Goal: Task Accomplishment & Management: Use online tool/utility

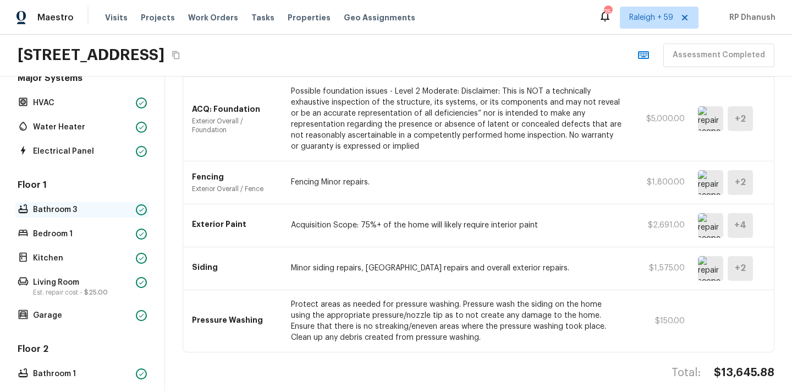
scroll to position [326, 0]
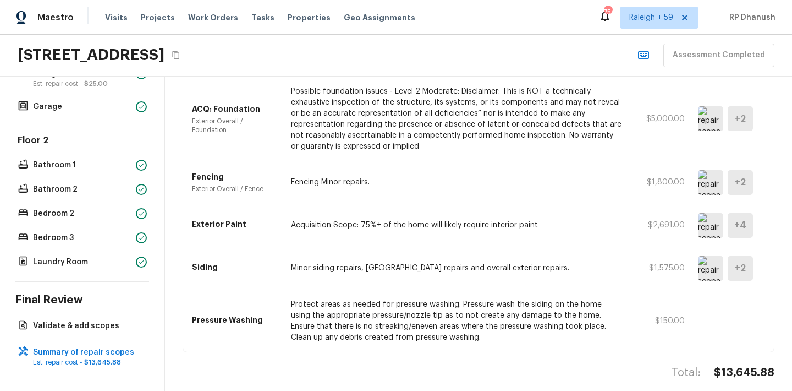
click at [73, 321] on p "Validate & add scopes" at bounding box center [87, 325] width 109 height 11
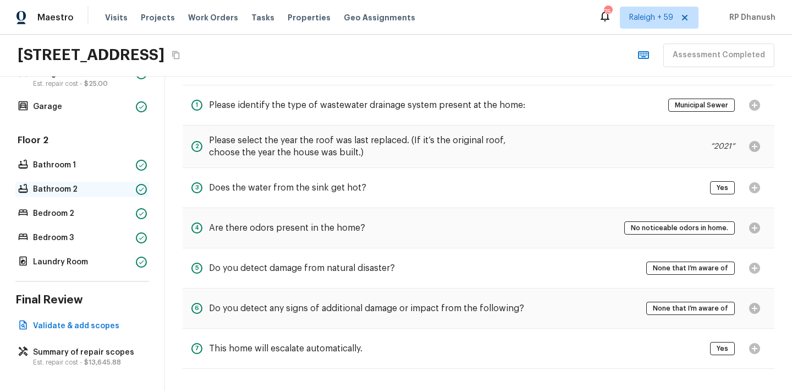
scroll to position [0, 0]
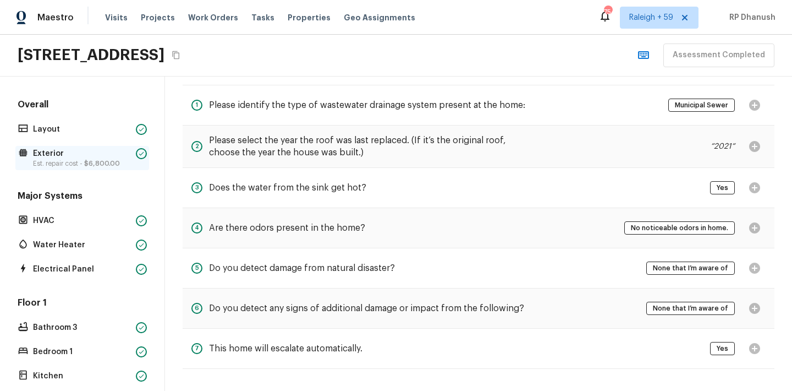
click at [103, 164] on span "$6,800.00" at bounding box center [102, 163] width 36 height 7
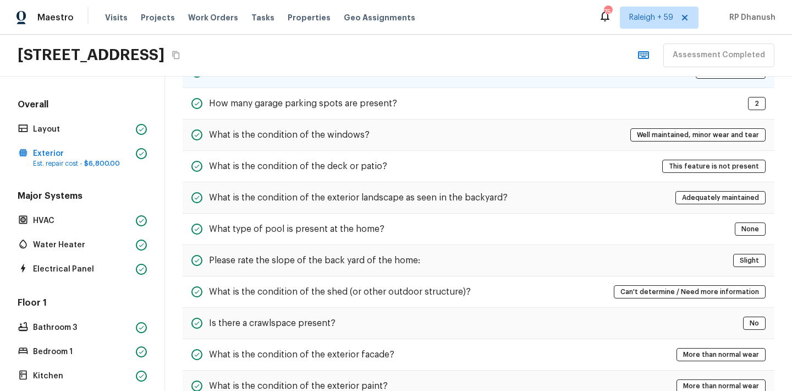
scroll to position [169, 0]
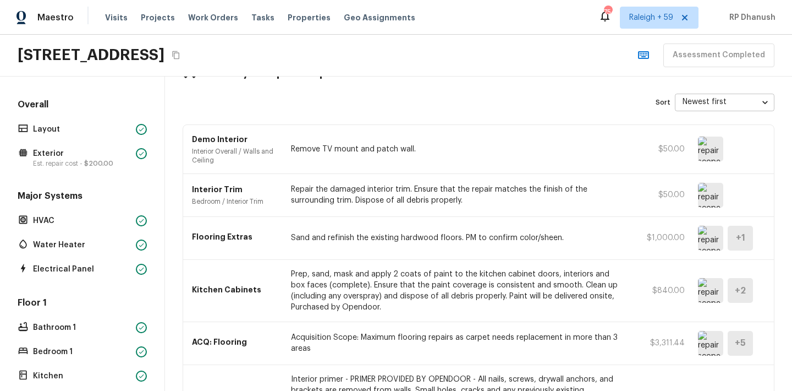
scroll to position [9, 0]
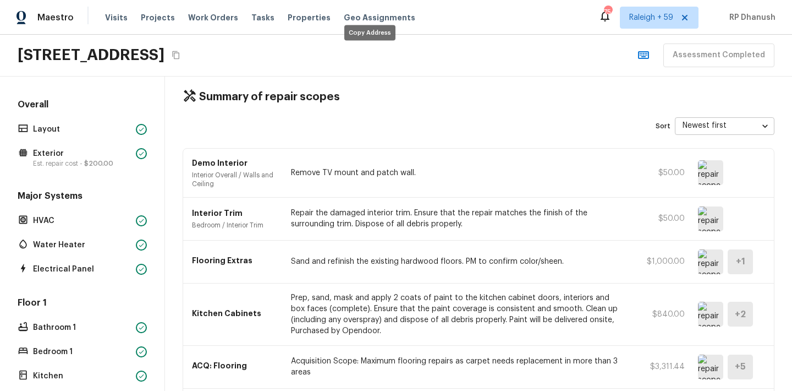
click at [183, 54] on button "Copy Address" at bounding box center [176, 55] width 14 height 14
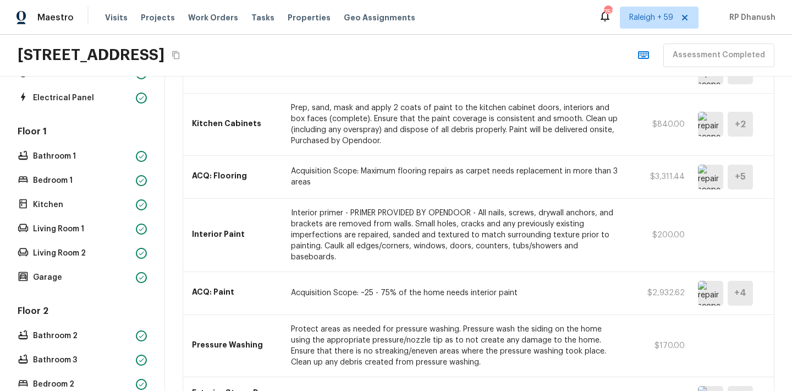
scroll to position [438, 0]
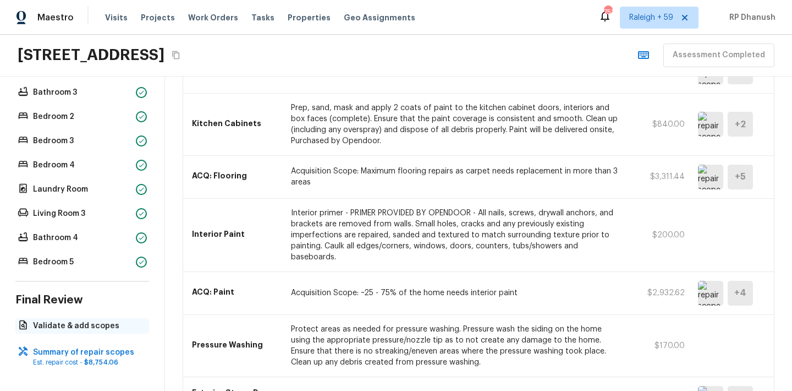
click at [108, 322] on p "Validate & add scopes" at bounding box center [87, 325] width 109 height 11
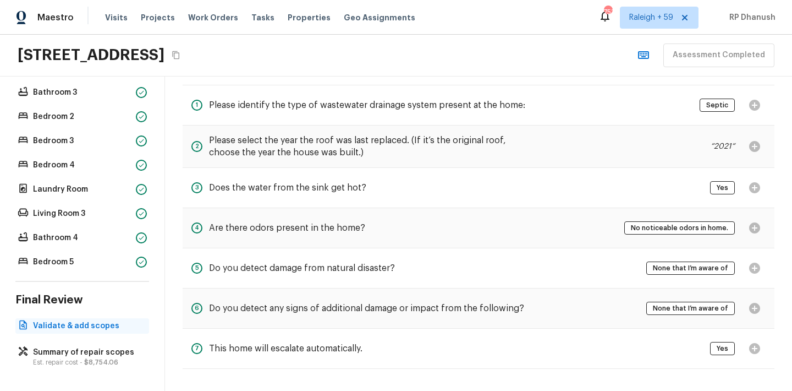
scroll to position [41, 0]
click at [63, 255] on div "Bedroom 5" at bounding box center [82, 261] width 134 height 15
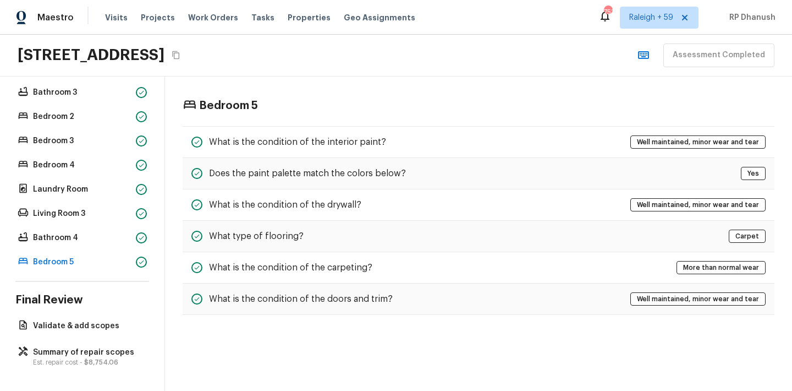
scroll to position [0, 0]
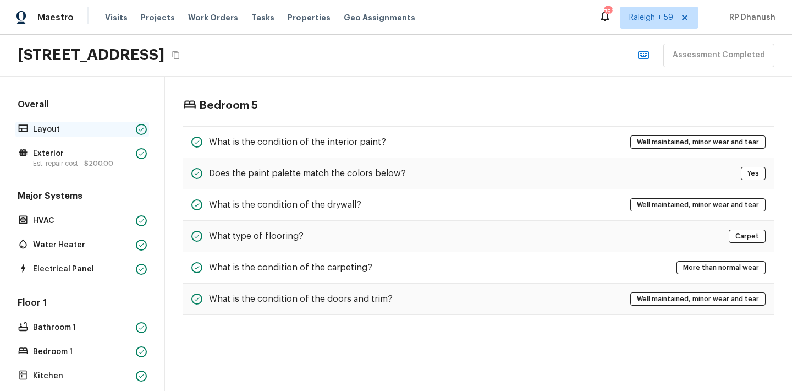
click at [63, 134] on p "Layout" at bounding box center [82, 129] width 98 height 11
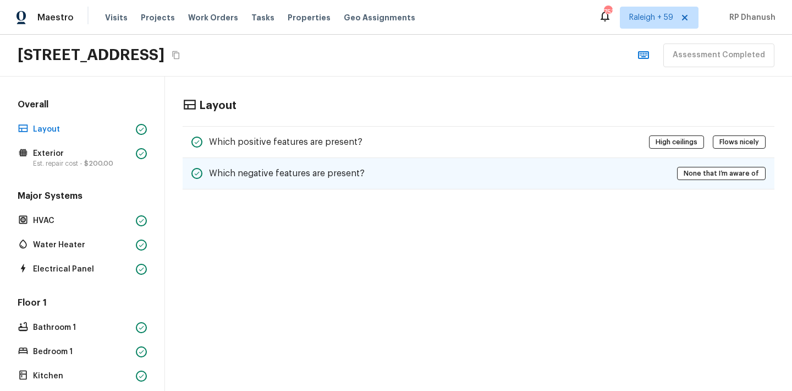
click at [294, 160] on div "Which negative features are present? None that I’m aware of" at bounding box center [479, 173] width 592 height 31
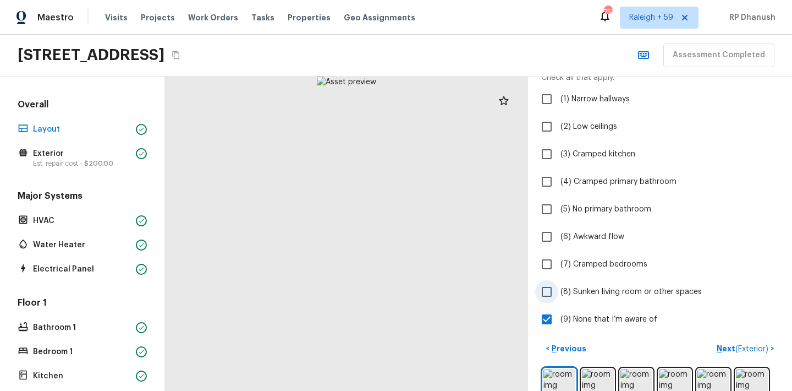
scroll to position [70, 0]
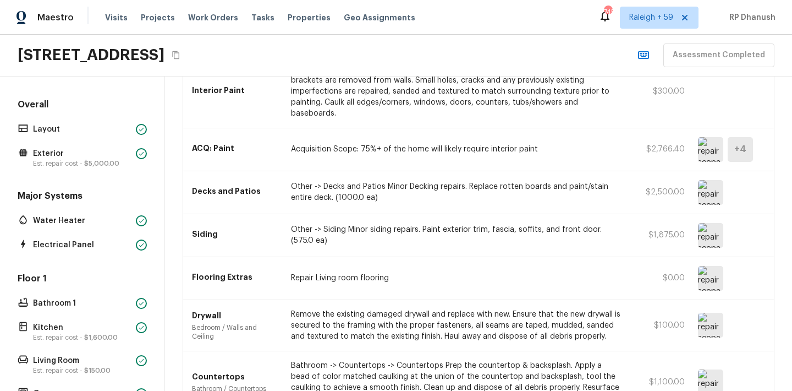
scroll to position [420, 0]
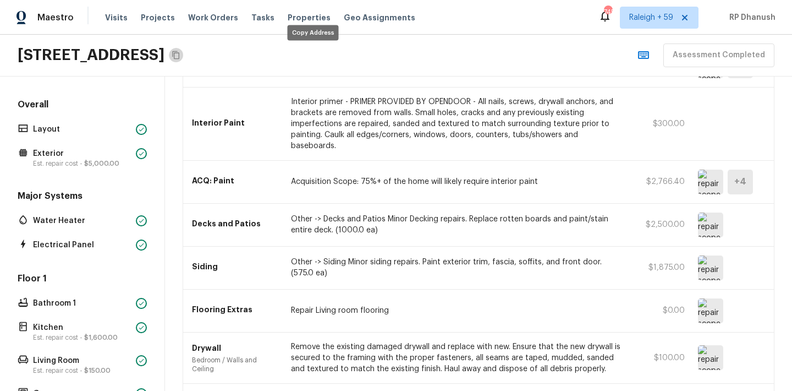
click at [179, 51] on icon "Copy Address" at bounding box center [175, 55] width 7 height 8
click at [81, 157] on p "Exterior" at bounding box center [82, 153] width 98 height 11
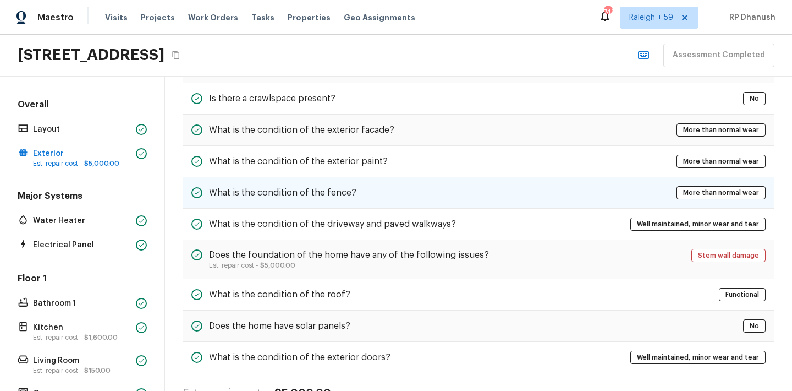
scroll to position [452, 0]
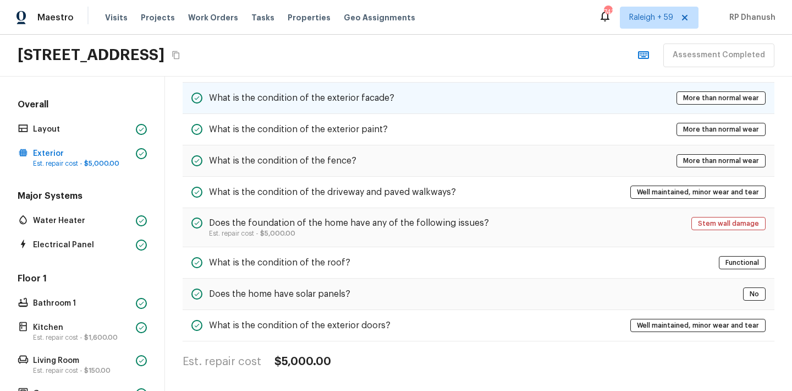
click at [353, 101] on h5 "What is the condition of the exterior facade?" at bounding box center [301, 98] width 185 height 12
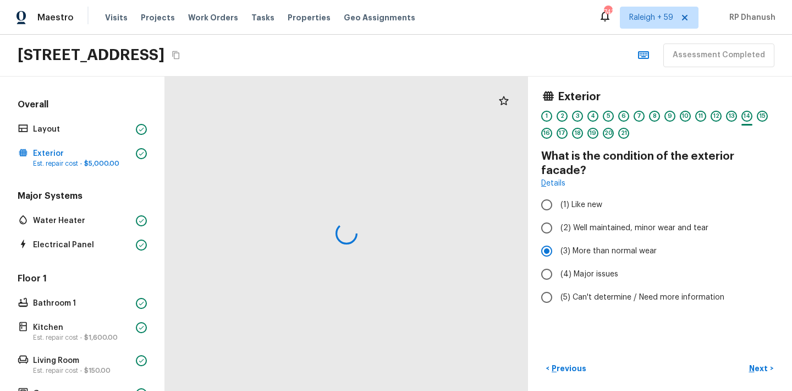
scroll to position [0, 0]
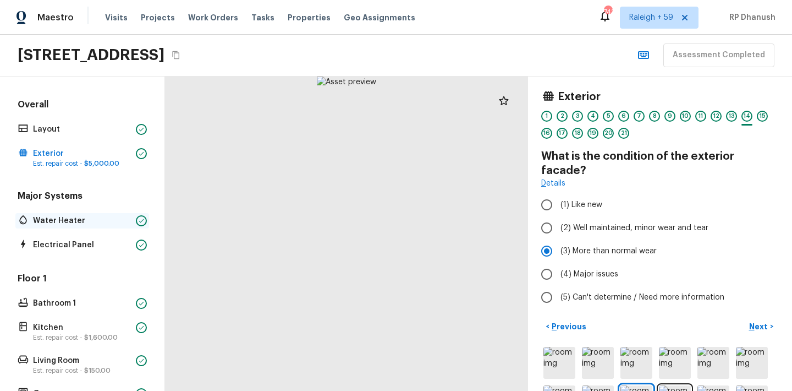
click at [90, 221] on p "Water Heater" at bounding box center [82, 220] width 98 height 11
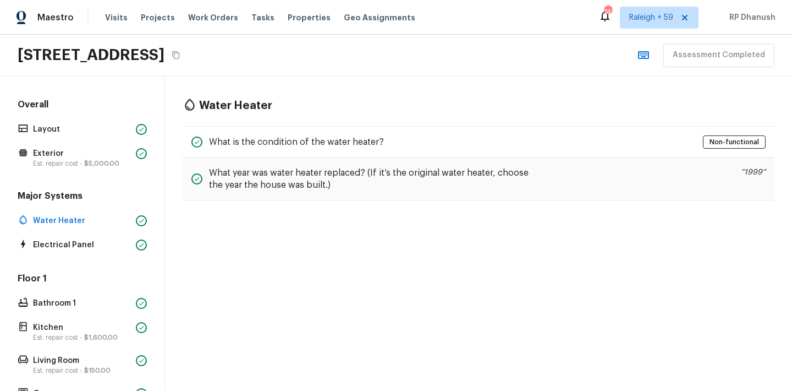
click at [109, 140] on div "Overall Layout Exterior Est. repair cost - $5,000.00" at bounding box center [82, 134] width 134 height 72
click at [108, 152] on p "Exterior" at bounding box center [82, 153] width 98 height 11
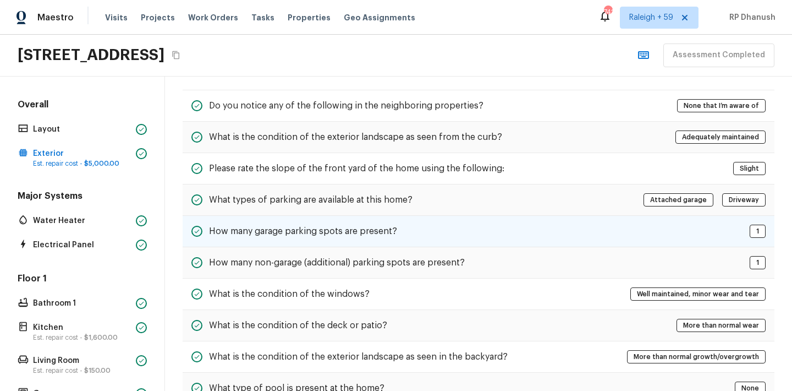
scroll to position [53, 0]
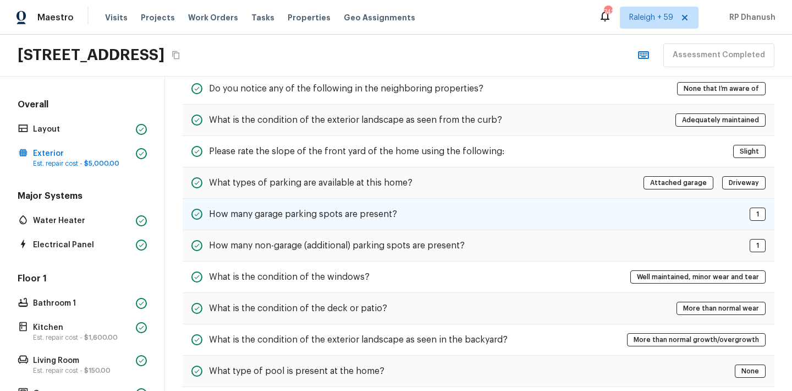
click at [404, 258] on div "How many non-garage (additional) parking spots are present? 1" at bounding box center [479, 245] width 592 height 31
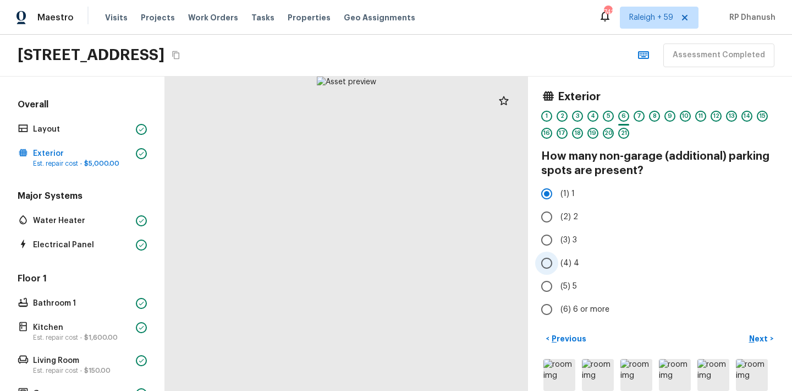
click at [563, 264] on span "(4) 4" at bounding box center [570, 262] width 19 height 11
click at [558, 264] on input "(4) 4" at bounding box center [546, 262] width 23 height 23
radio input "true"
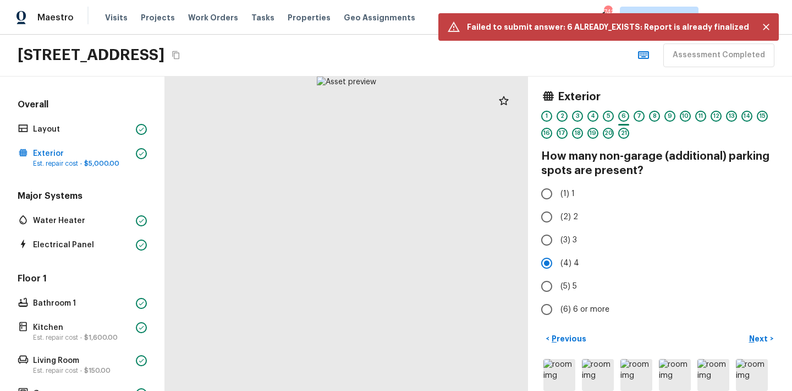
click at [91, 170] on div "Overall Layout Exterior Est. repair cost - $5,000.00 Major Systems Water Heater…" at bounding box center [82, 348] width 134 height 500
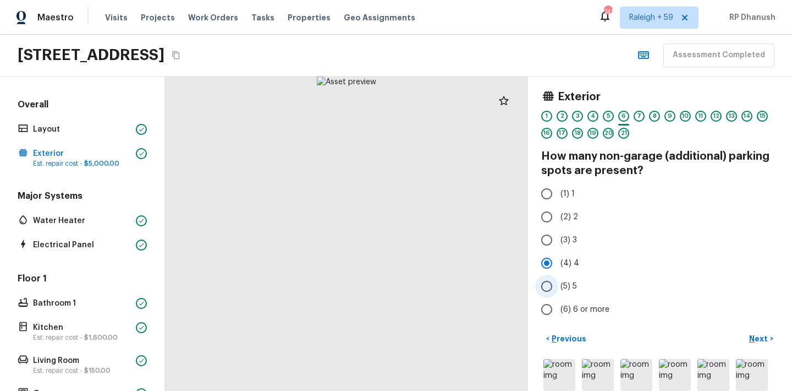
scroll to position [131, 0]
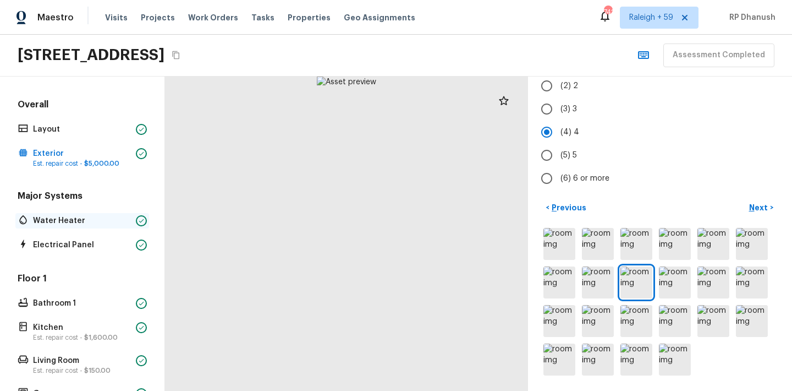
click at [89, 224] on p "Water Heater" at bounding box center [82, 220] width 98 height 11
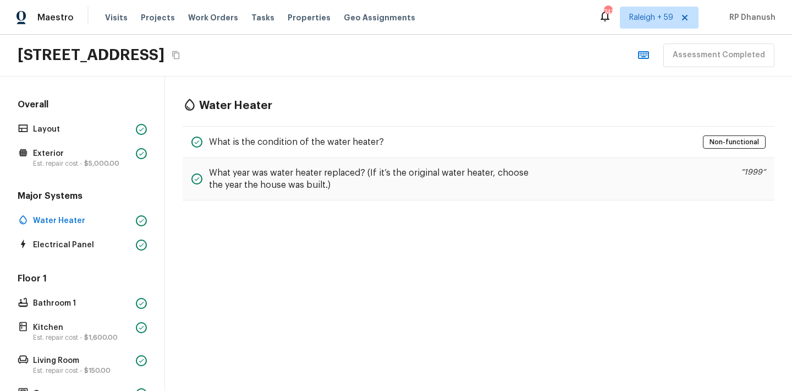
click at [69, 145] on div "Overall Layout Exterior Est. repair cost - $5,000.00" at bounding box center [82, 134] width 134 height 72
click at [76, 159] on p "Est. repair cost - $5,000.00" at bounding box center [82, 163] width 98 height 9
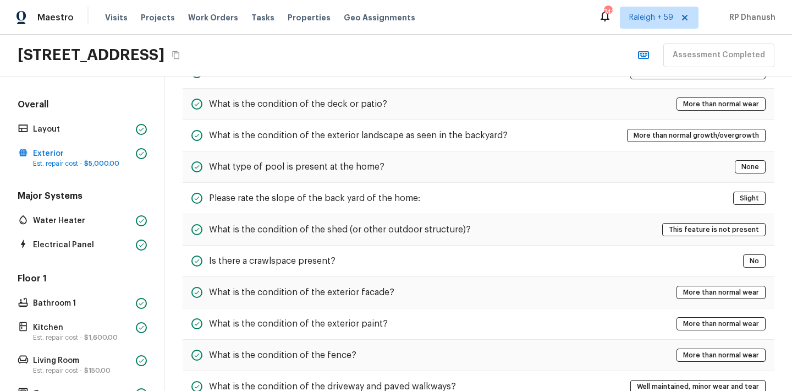
scroll to position [443, 0]
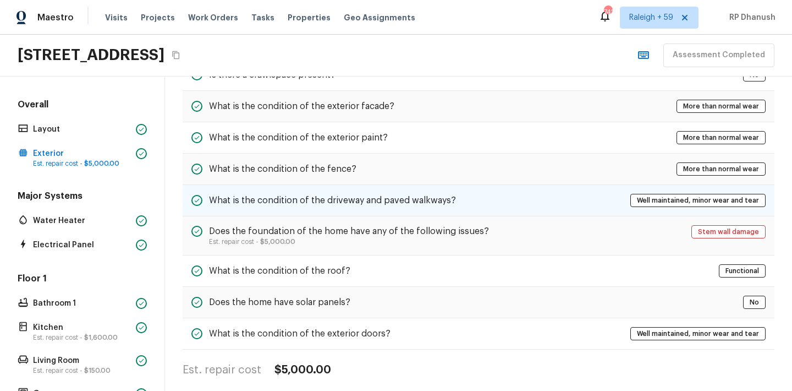
click at [514, 206] on div "What is the condition of the driveway and paved walkways? Well maintained, mino…" at bounding box center [479, 200] width 592 height 31
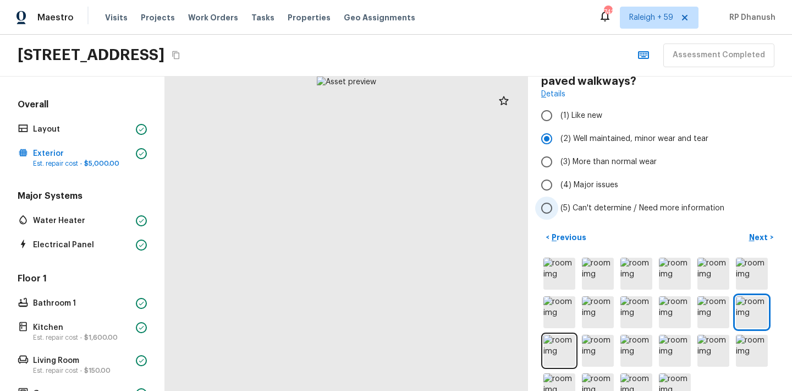
scroll to position [119, 0]
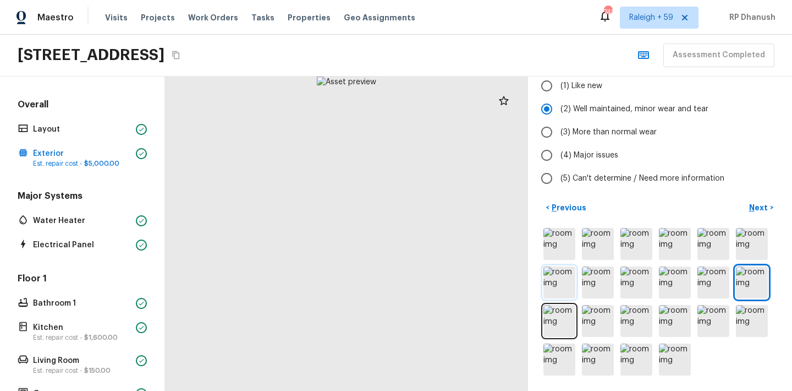
click at [560, 284] on img at bounding box center [560, 282] width 32 height 32
click at [556, 246] on img at bounding box center [560, 244] width 32 height 32
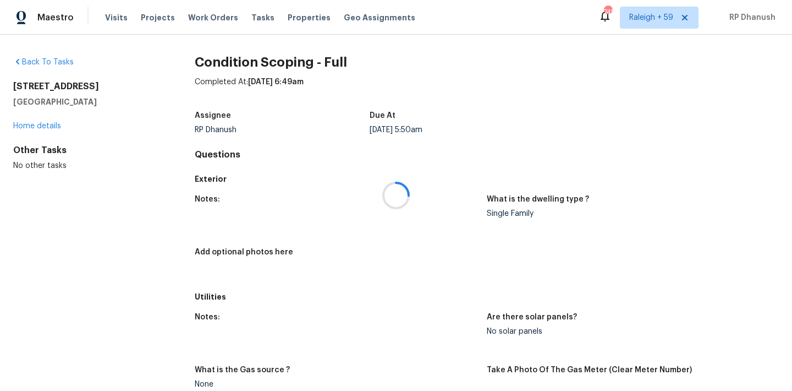
scroll to position [655, 0]
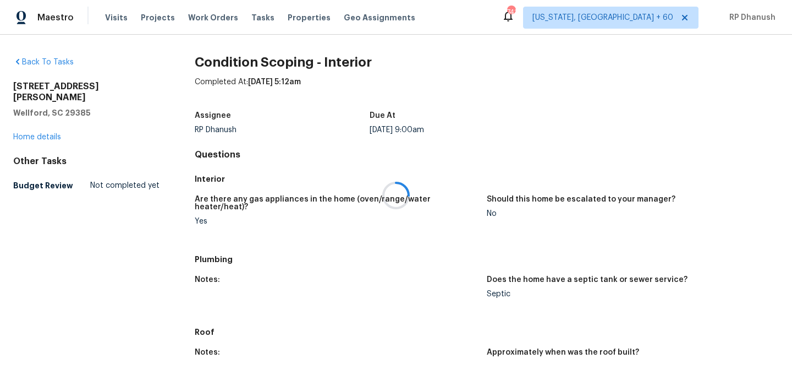
scroll to position [413, 0]
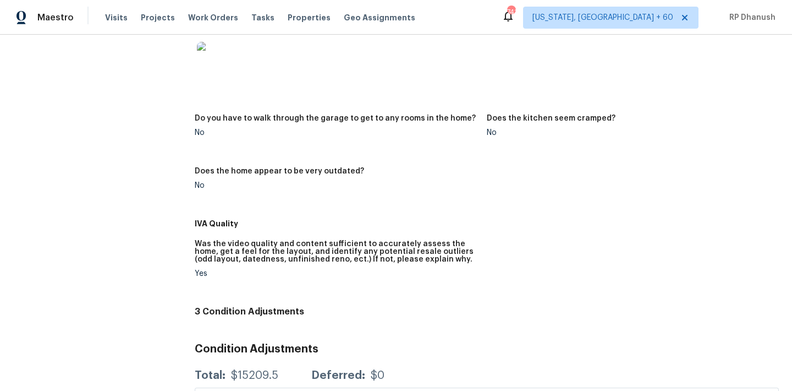
click at [199, 240] on h5 "Was the video quality and content sufficient to accurately assess the home, get…" at bounding box center [336, 251] width 283 height 23
click at [231, 240] on h5 "Was the video quality and content sufficient to accurately assess the home, get…" at bounding box center [336, 251] width 283 height 23
drag, startPoint x: 231, startPoint y: 233, endPoint x: 347, endPoint y: 233, distance: 116.1
click at [347, 240] on h5 "Was the video quality and content sufficient to accurately assess the home, get…" at bounding box center [336, 251] width 283 height 23
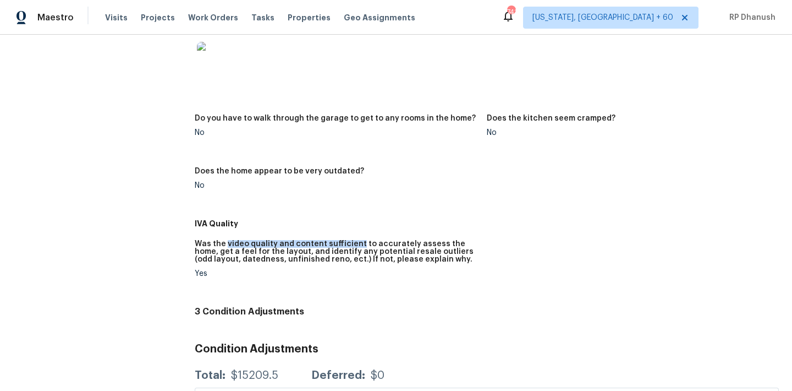
copy h5 "video quality and content sufficient"
